Goal: Transaction & Acquisition: Purchase product/service

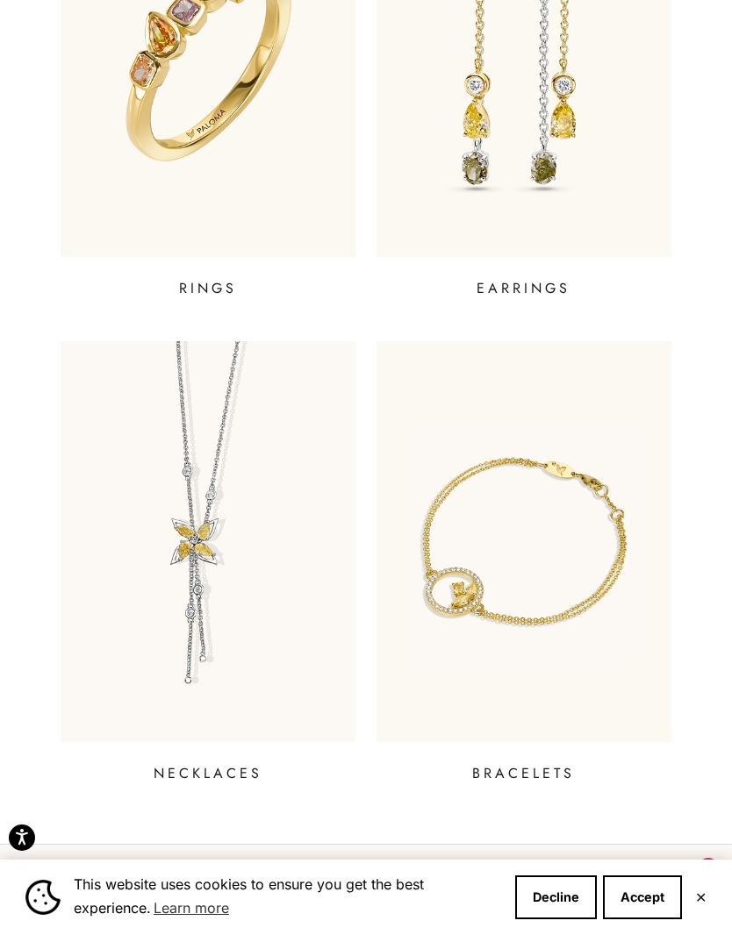
scroll to position [681, 0]
click at [524, 779] on p "BRACELETS" at bounding box center [523, 772] width 103 height 21
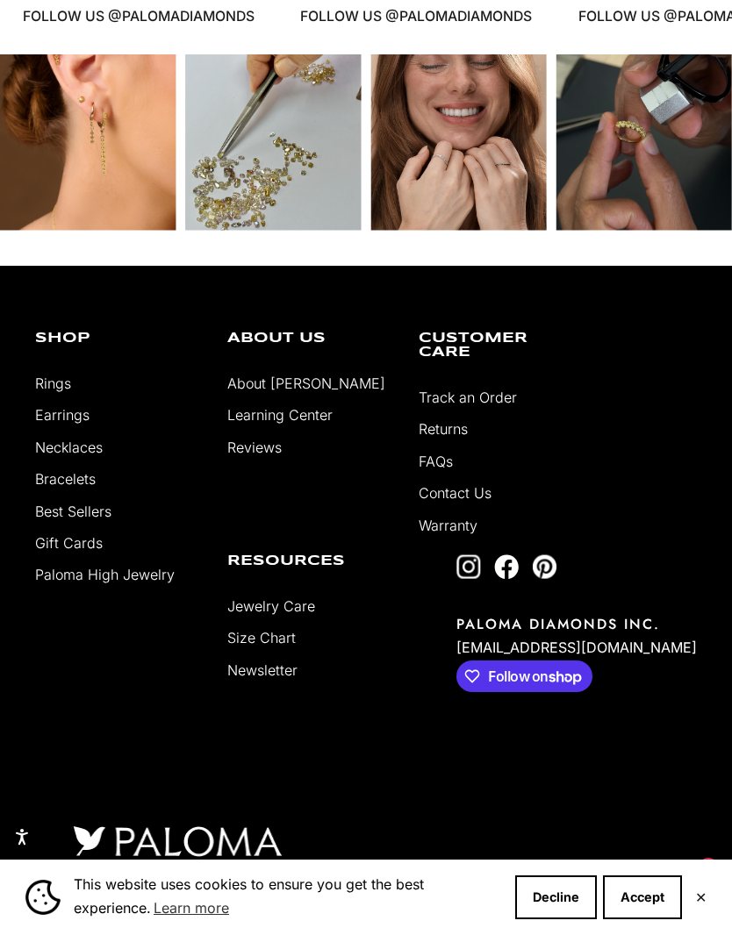
scroll to position [1864, 0]
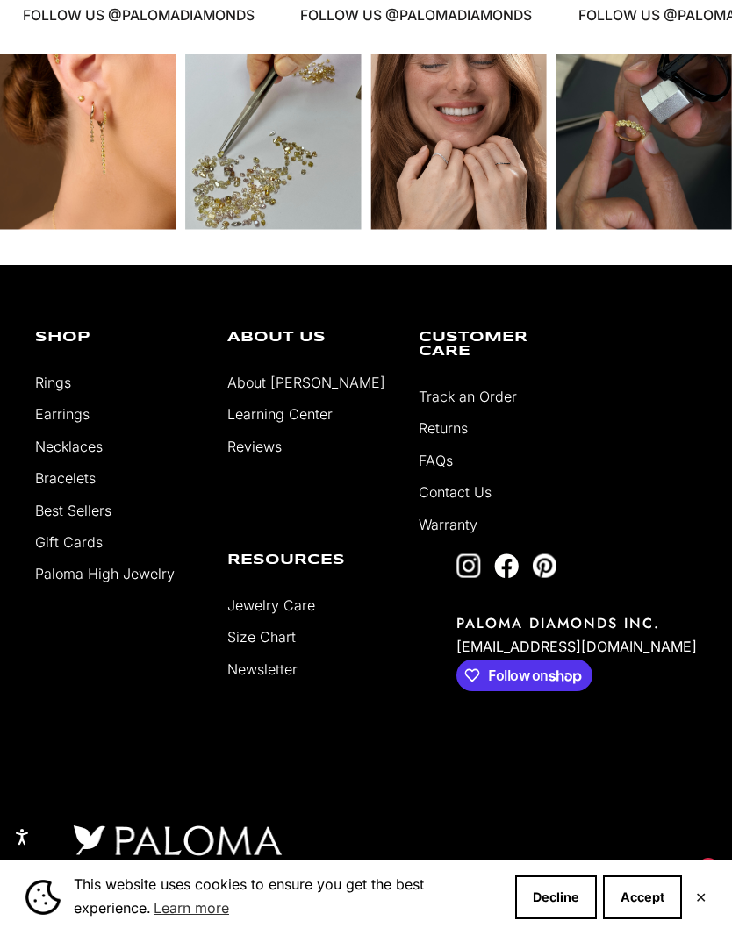
click at [117, 458] on li "Necklaces" at bounding box center [118, 446] width 166 height 23
click at [84, 455] on link "Necklaces" at bounding box center [69, 447] width 68 height 18
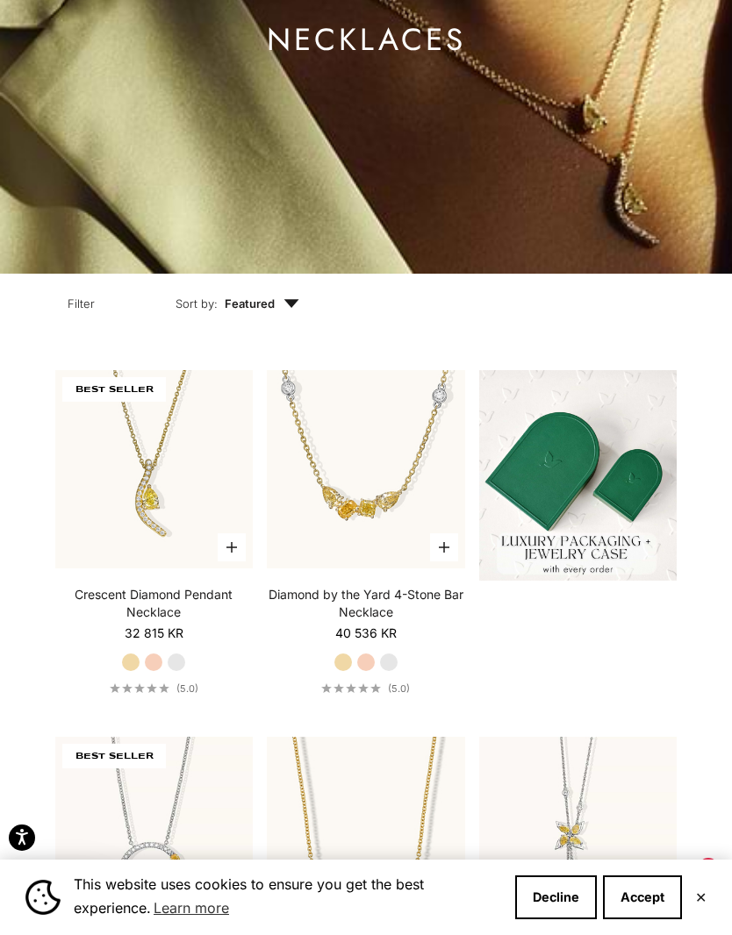
scroll to position [319, 0]
click at [166, 532] on img at bounding box center [154, 469] width 218 height 218
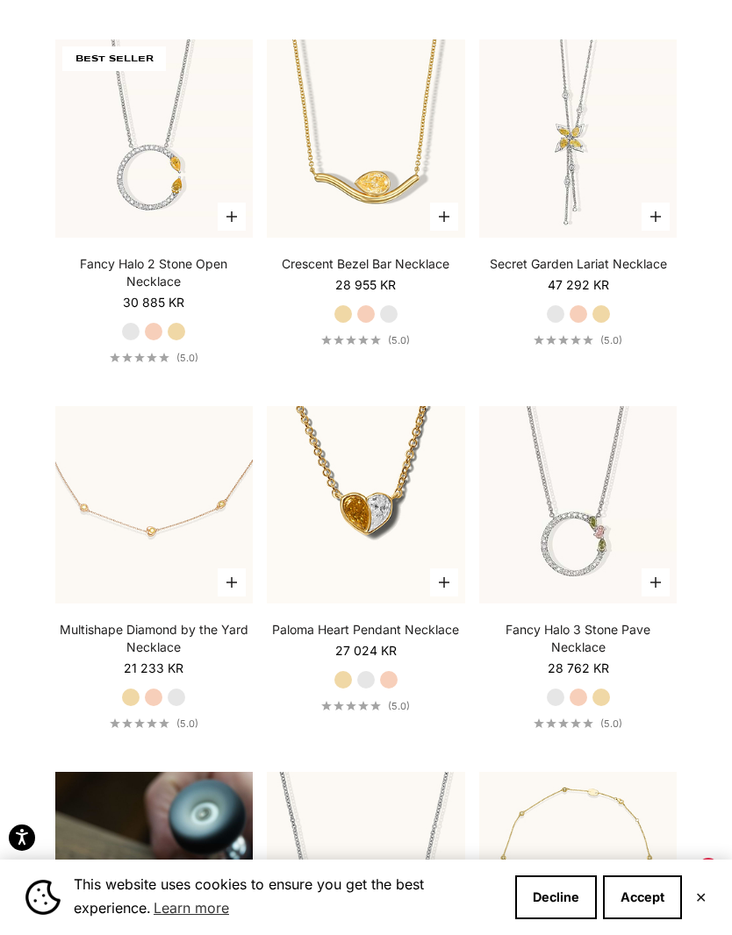
scroll to position [1017, 0]
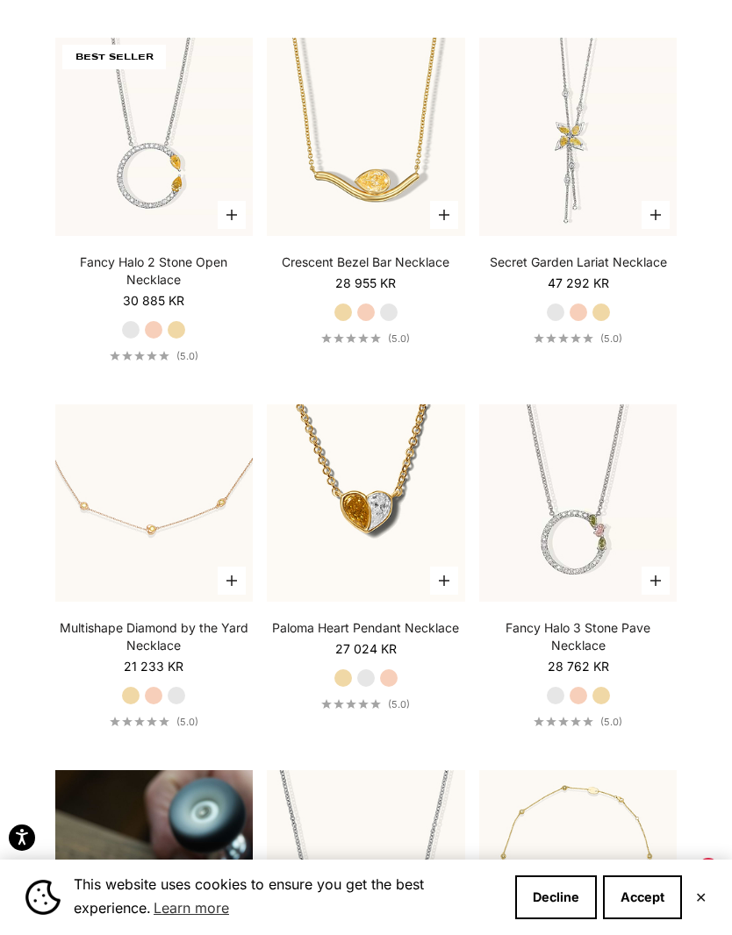
click at [178, 191] on video "#YellowGold\a#RoseGold\a#WhiteGold" at bounding box center [154, 137] width 218 height 218
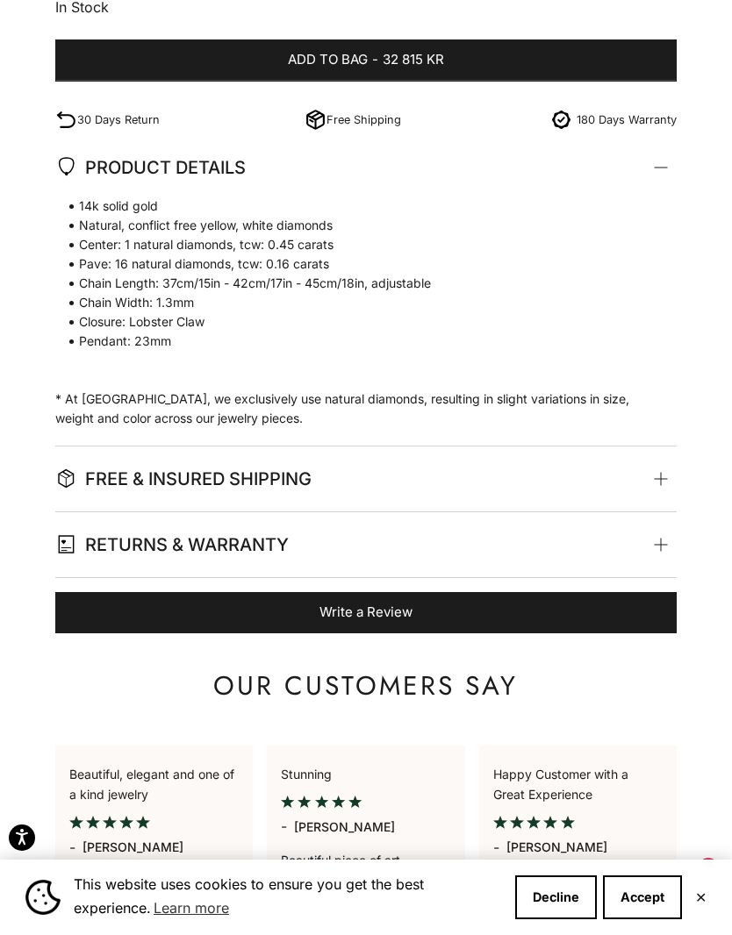
scroll to position [1258, 0]
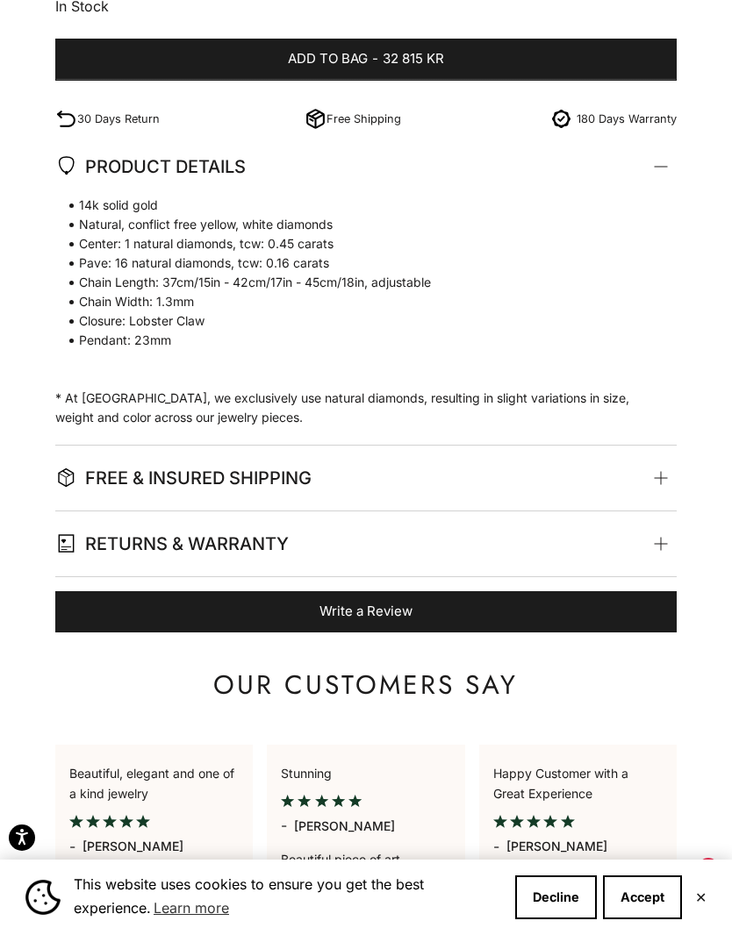
click at [657, 479] on span at bounding box center [660, 478] width 8 height 8
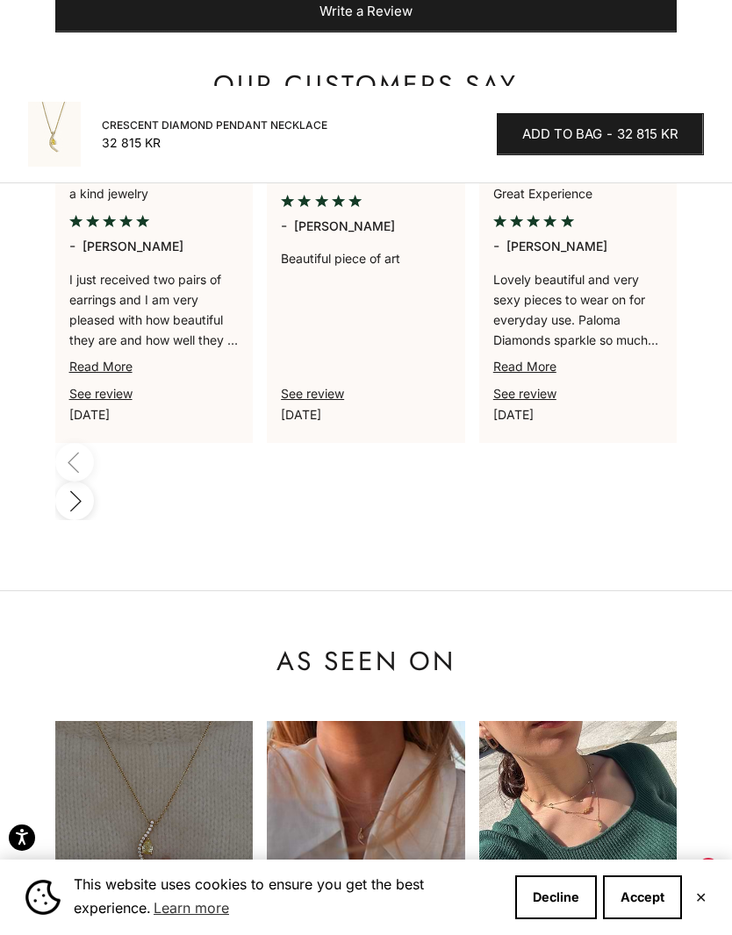
scroll to position [2161, 0]
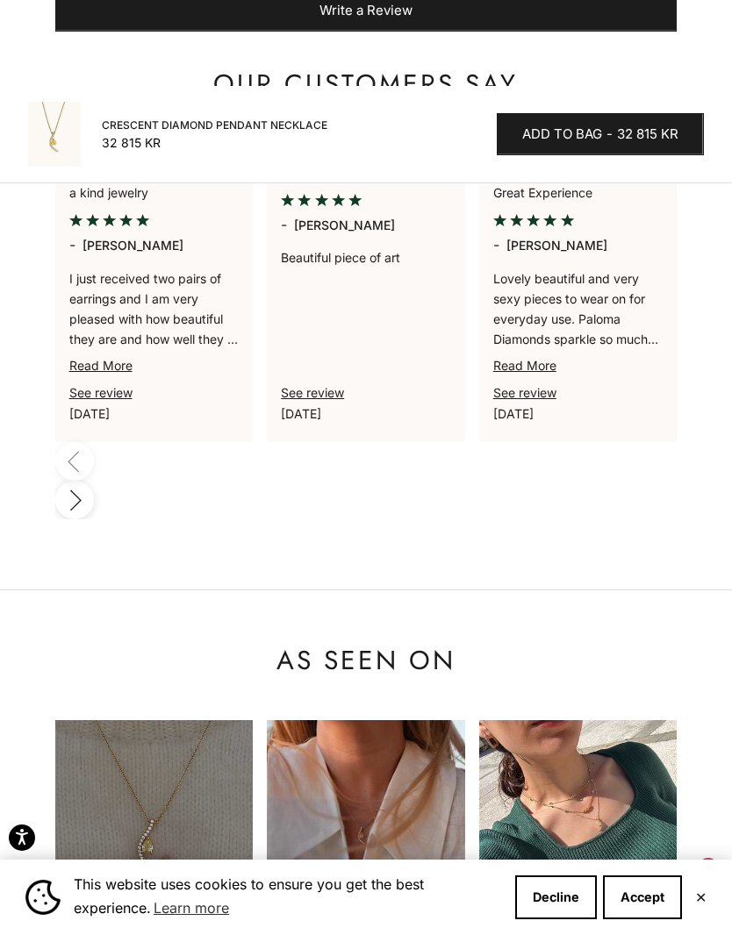
click at [672, 720] on img at bounding box center [578, 819] width 198 height 198
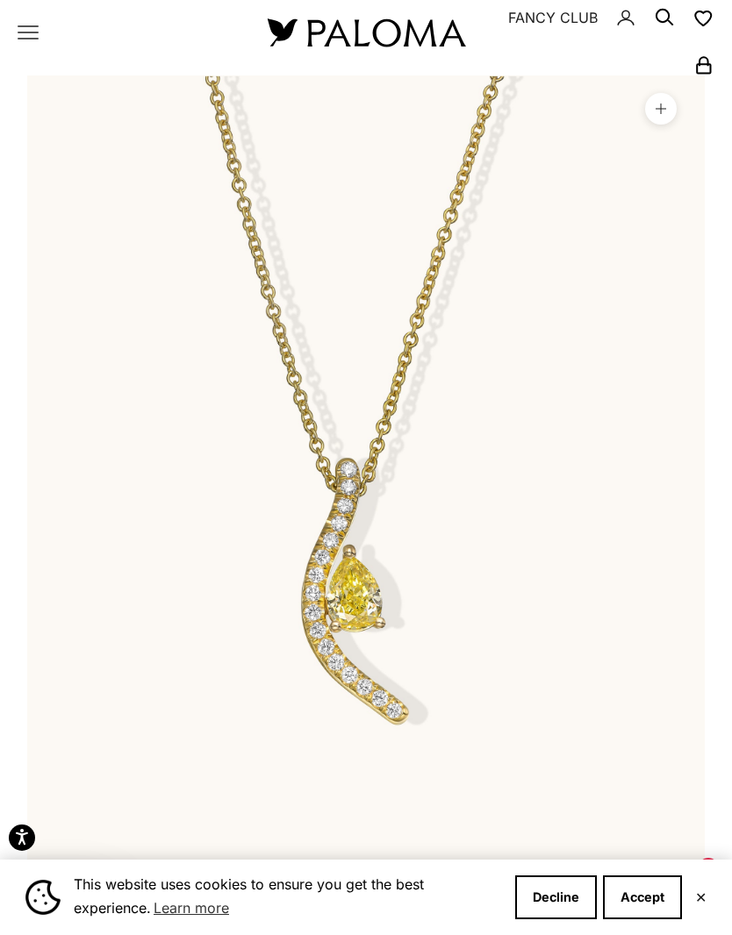
scroll to position [0, 0]
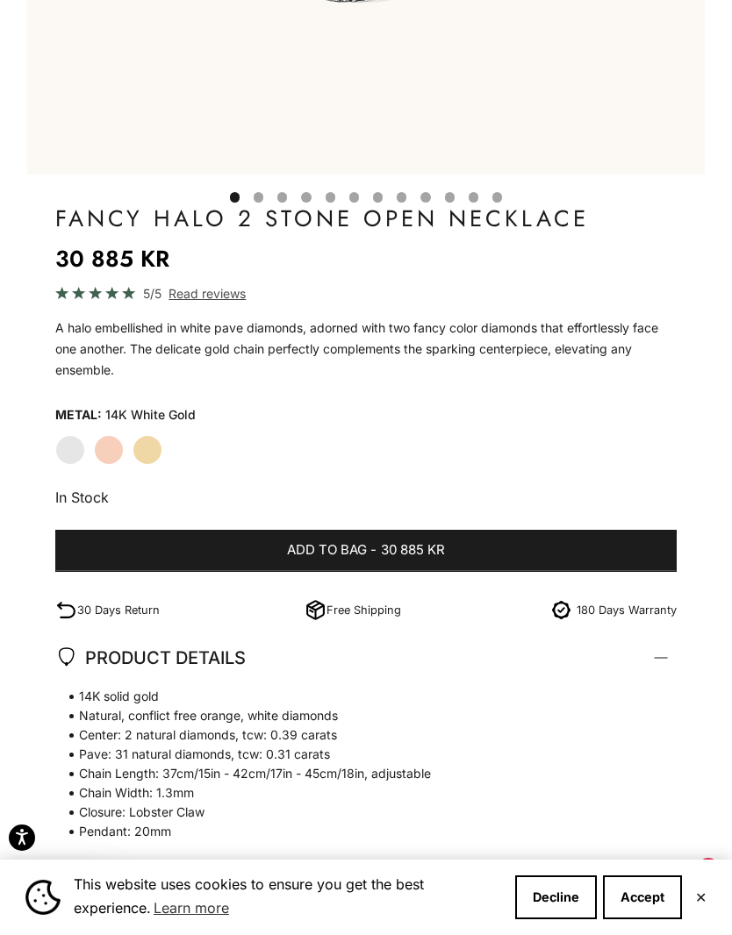
scroll to position [799, 0]
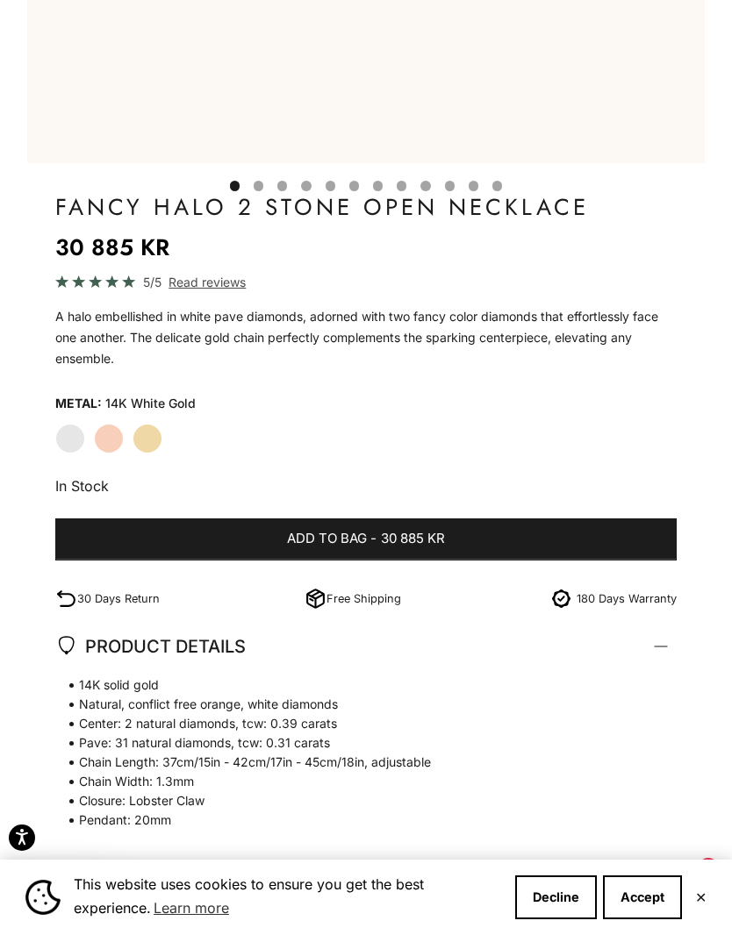
click at [679, 716] on div "Home BEST SELLERS Fancy Halo 2 Stone Open Necklace Zoom picture Save Next" at bounding box center [366, 218] width 732 height 1787
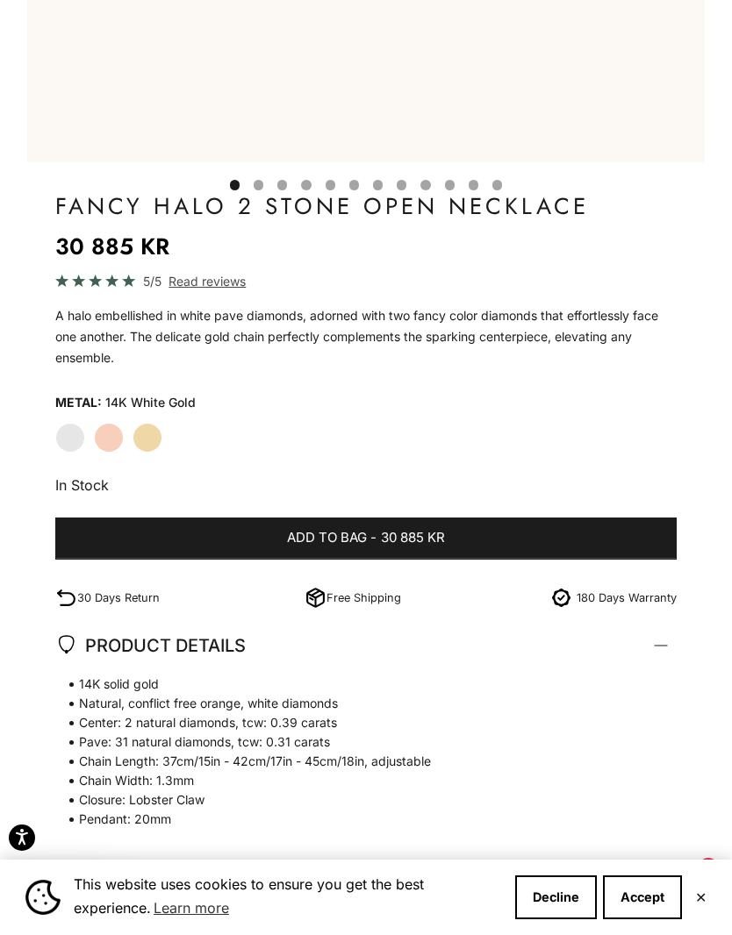
click at [642, 771] on span "Chain Width: 1.3mm" at bounding box center [357, 780] width 604 height 19
